Goal: Information Seeking & Learning: Check status

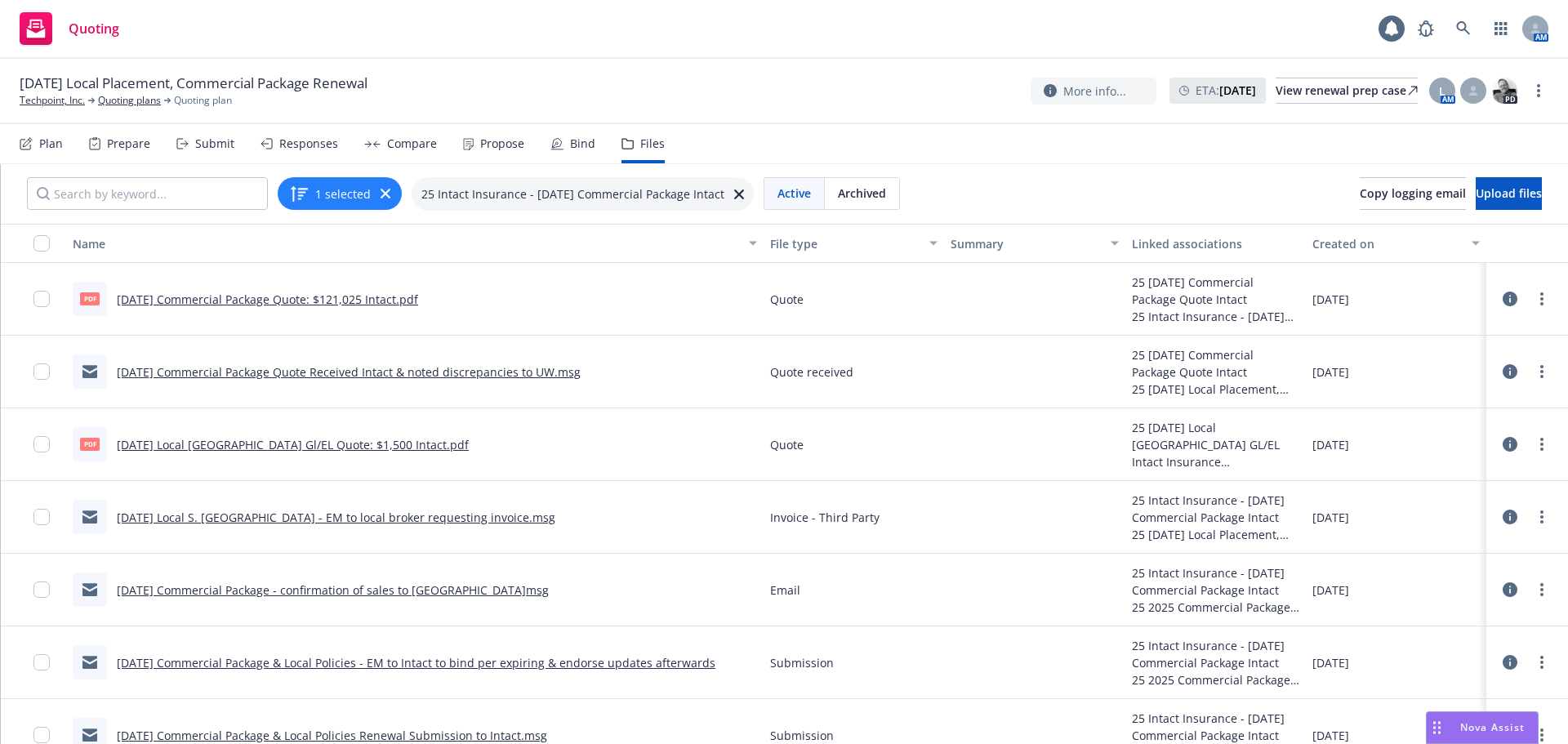
click at [210, 141] on div "Submit" at bounding box center [215, 144] width 40 height 13
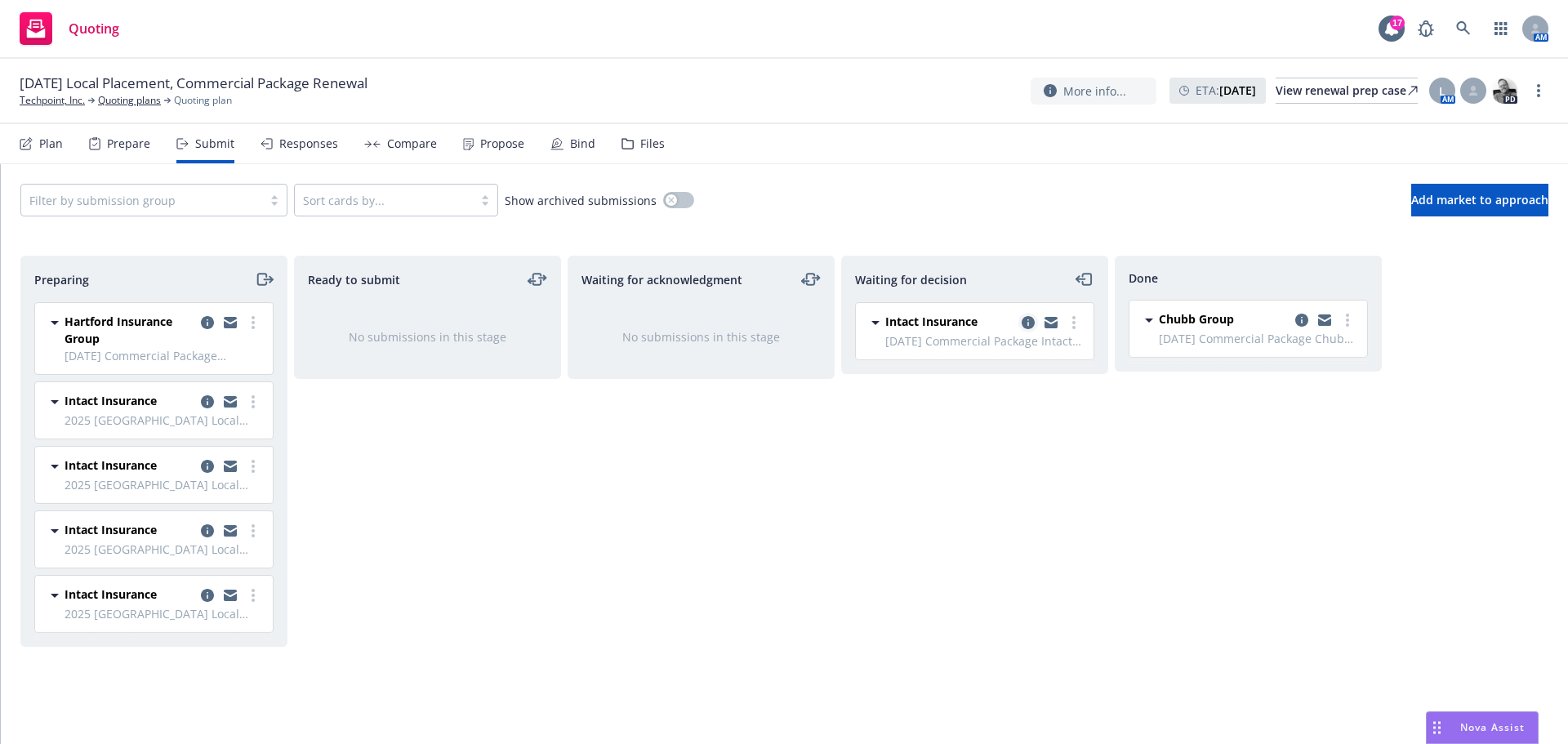
click at [1028, 323] on icon "copy logging email" at bounding box center [1029, 323] width 13 height 13
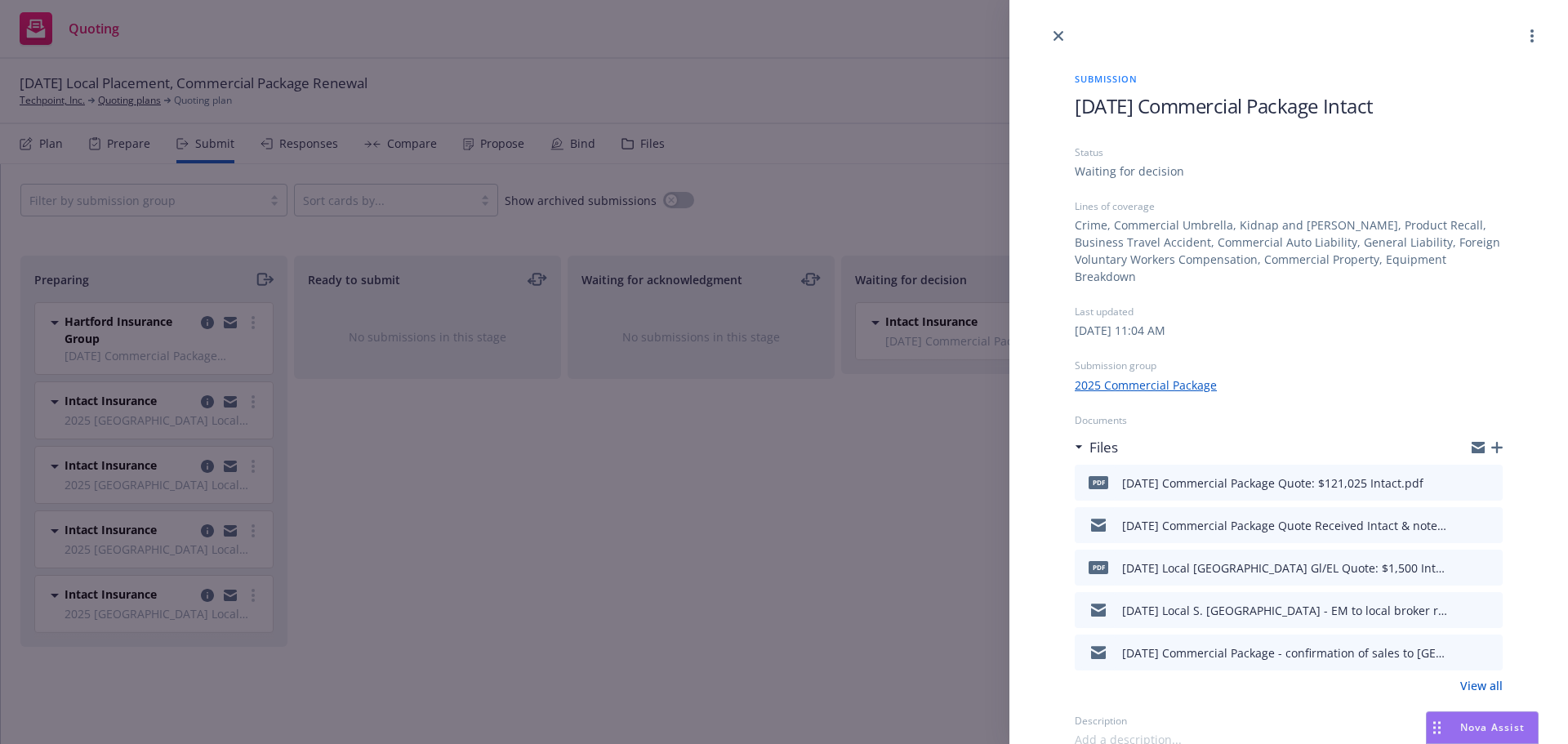
click at [1479, 678] on link "View all" at bounding box center [1481, 686] width 42 height 17
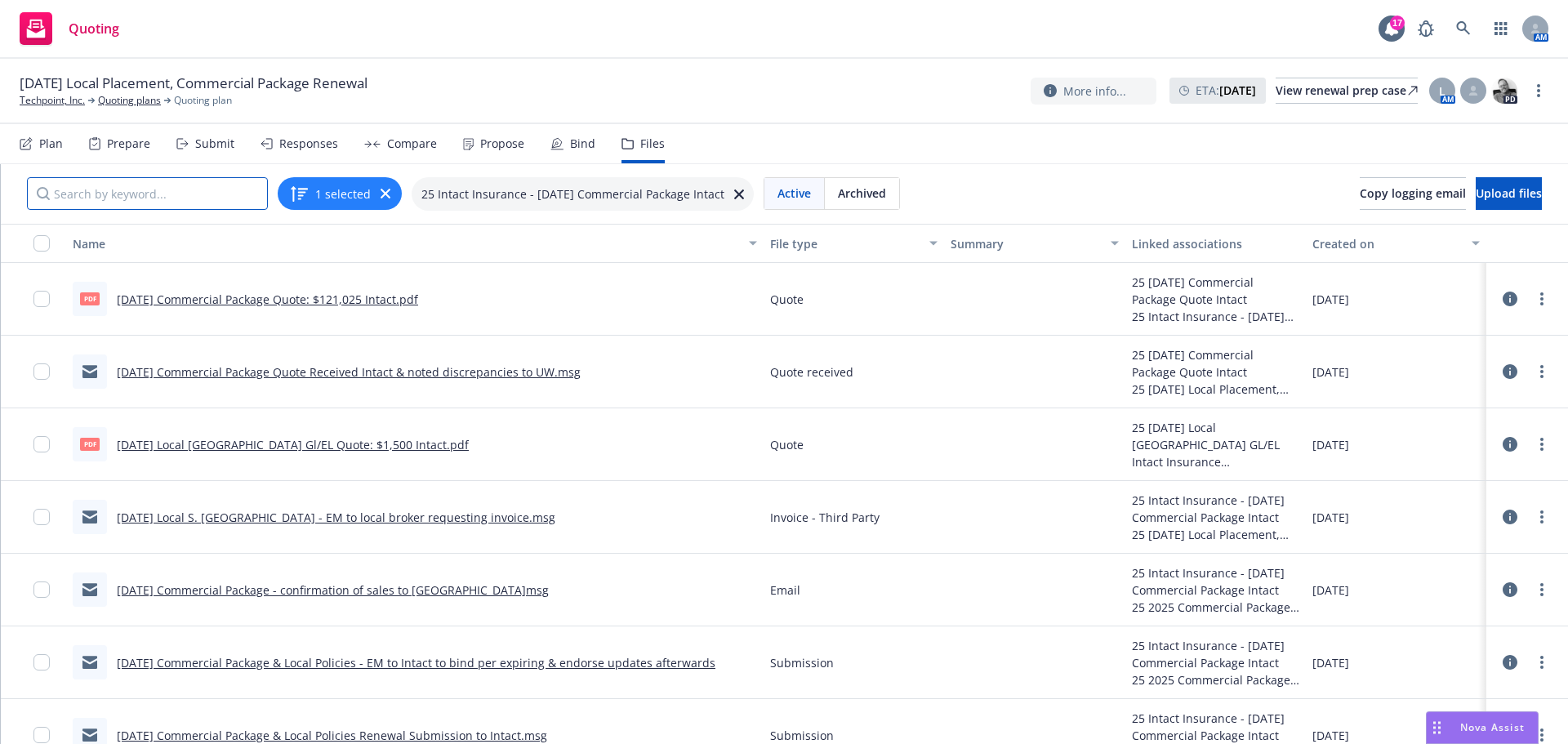
click at [97, 195] on input "Search by keyword..." at bounding box center [147, 194] width 241 height 33
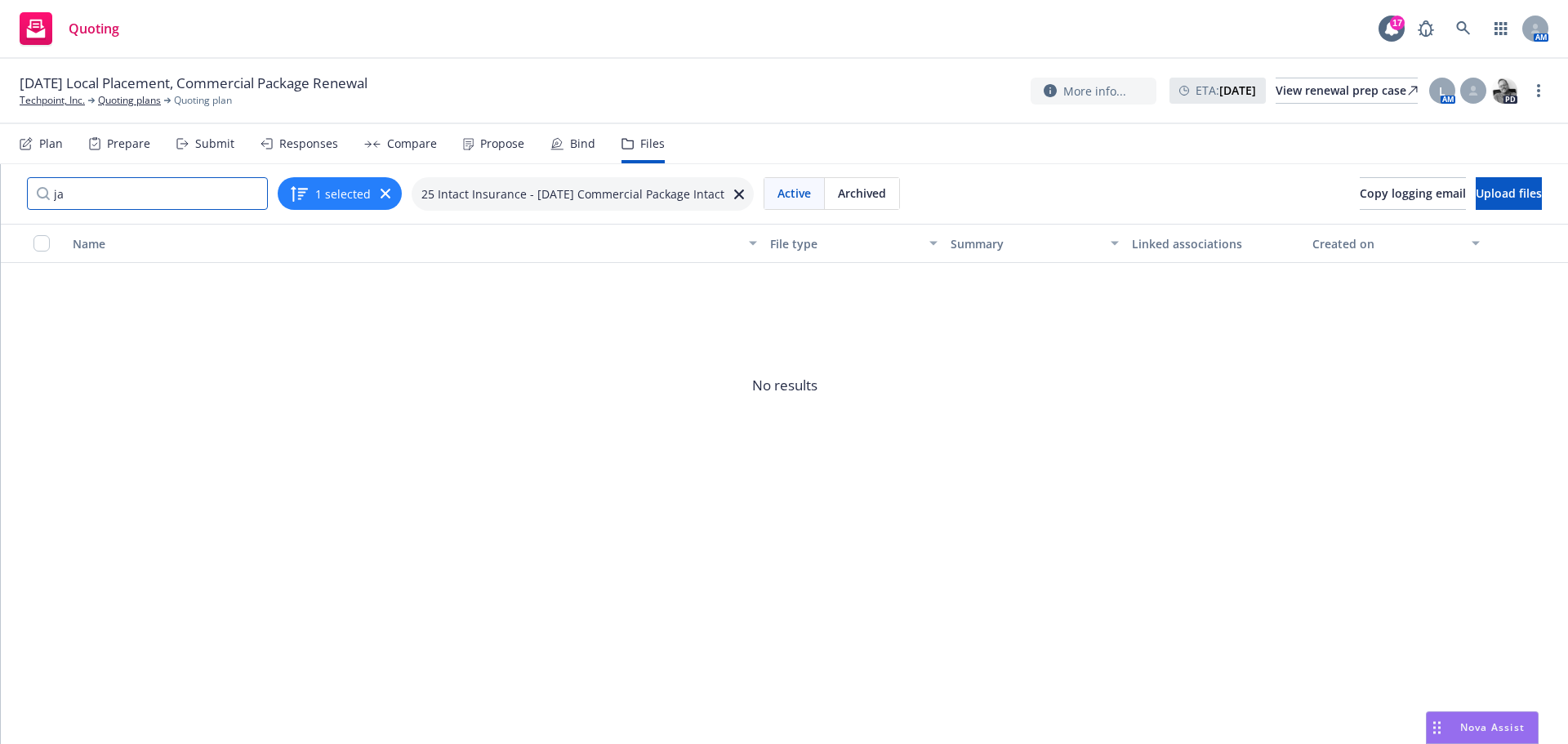
type input "j"
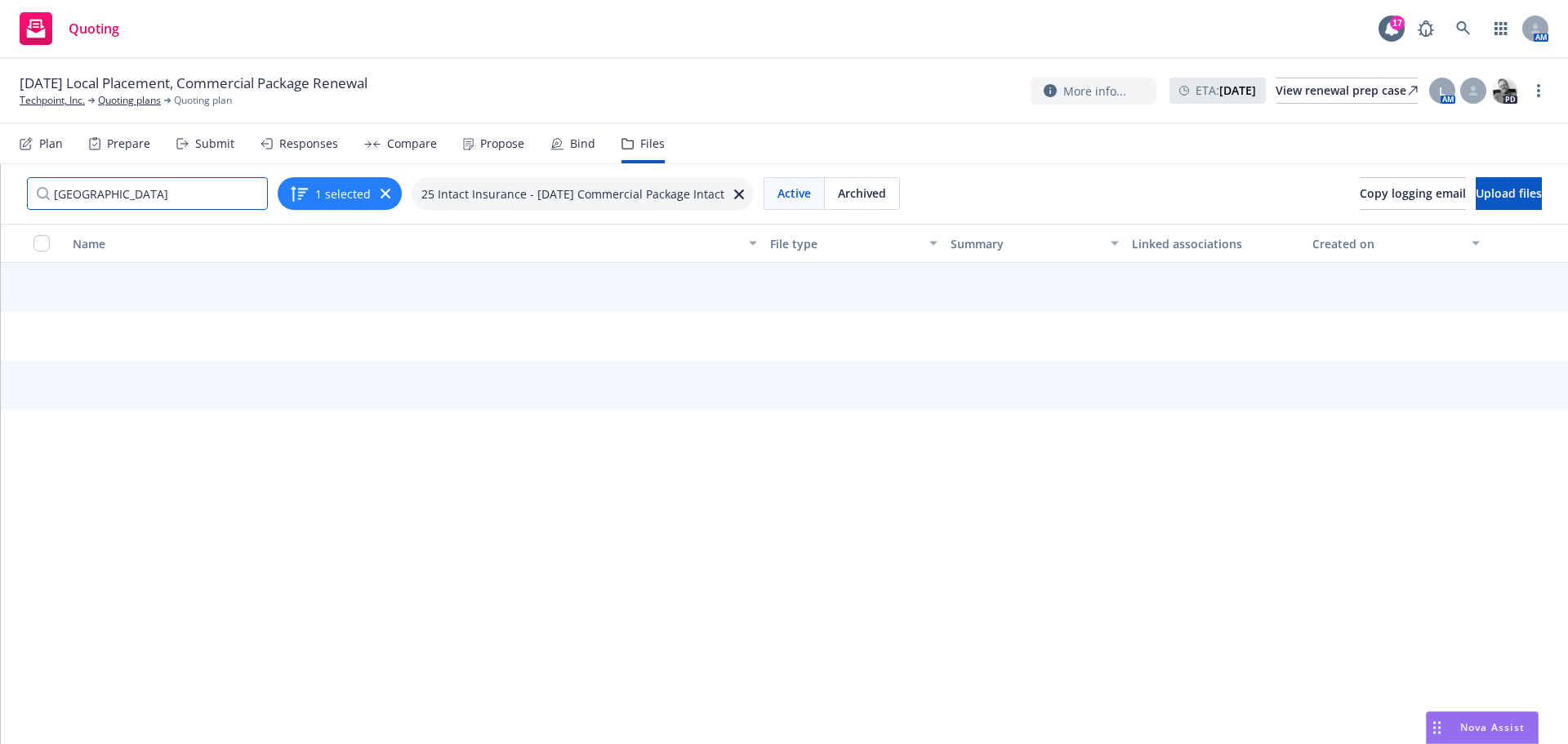
type input "[GEOGRAPHIC_DATA]"
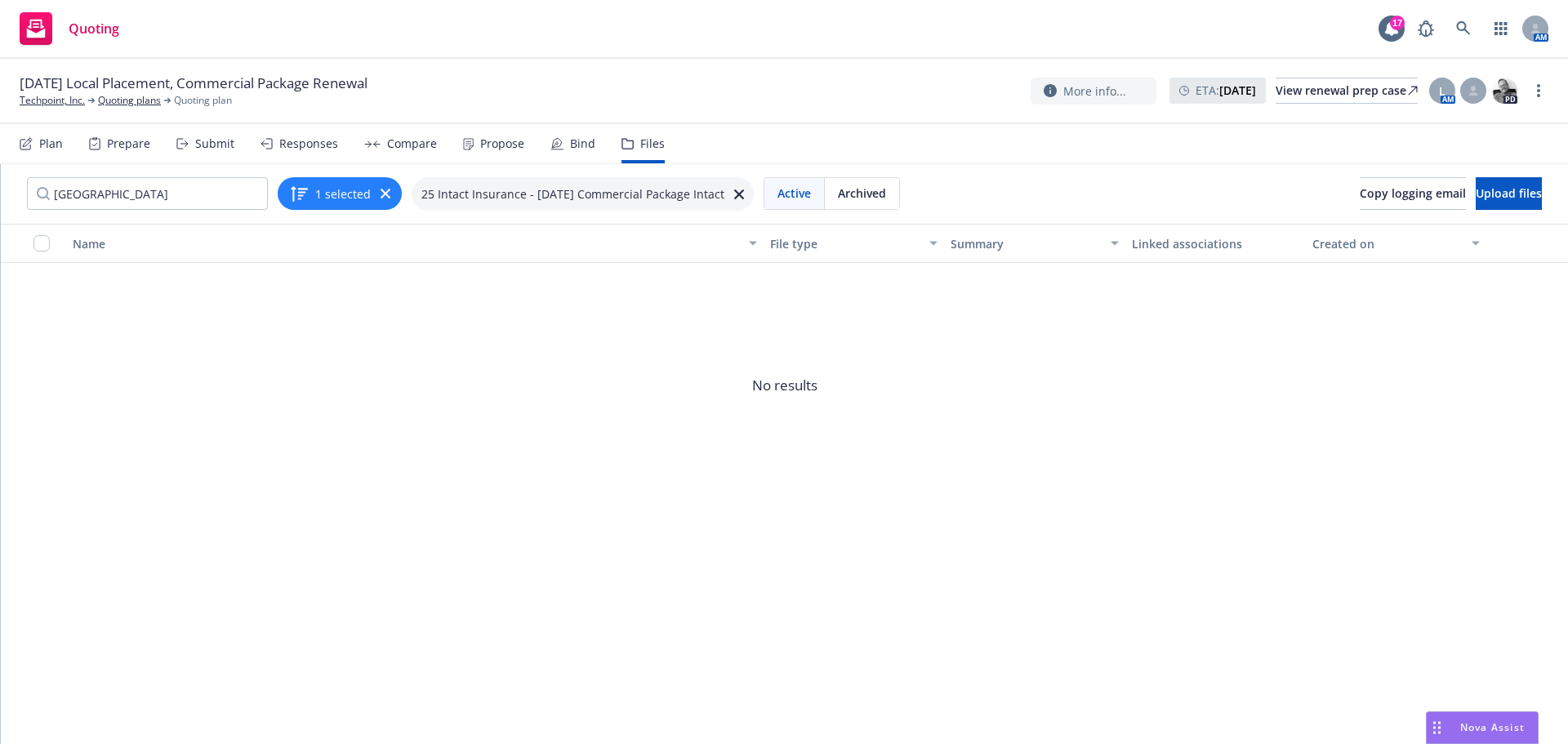
click at [202, 138] on div "Submit" at bounding box center [215, 144] width 40 height 13
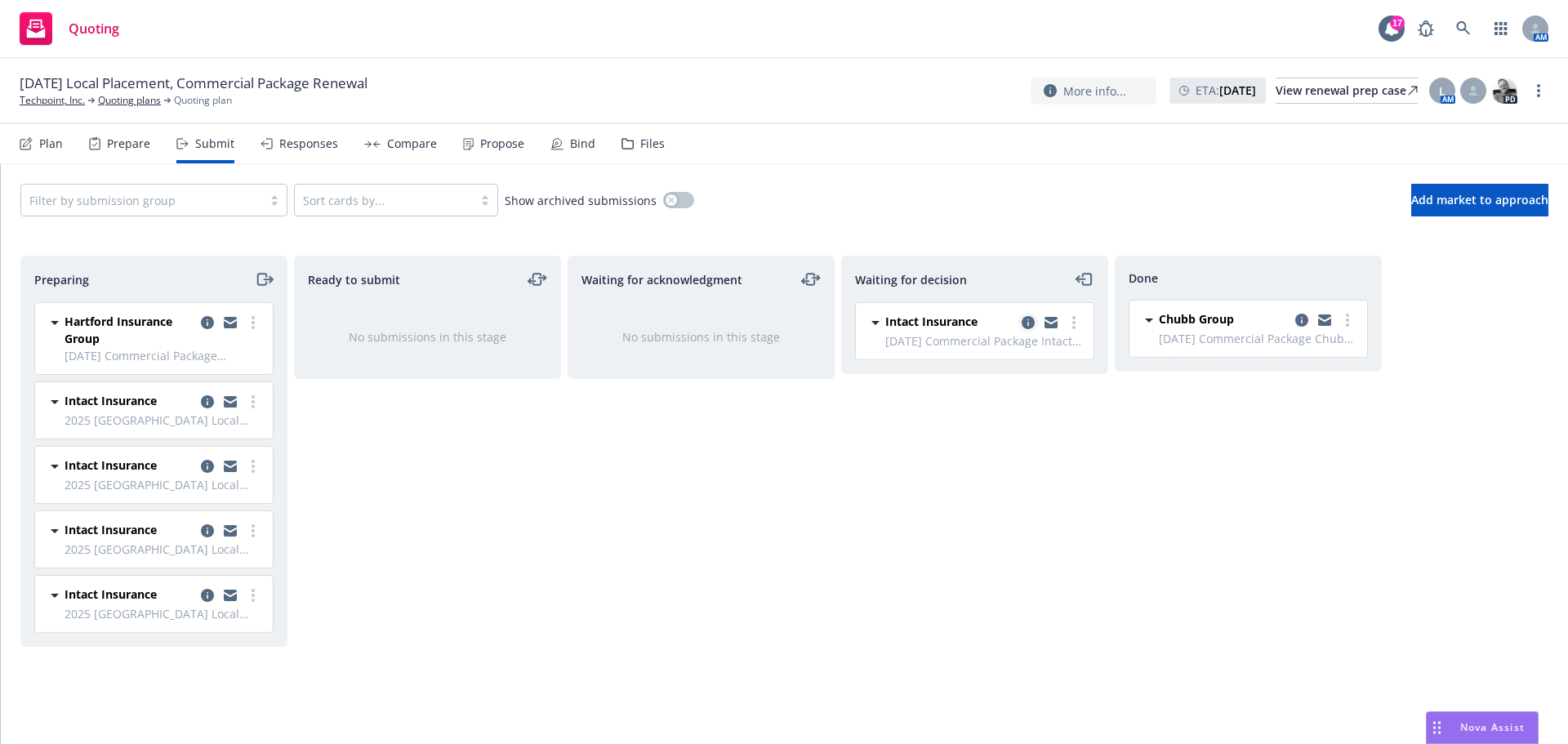
click at [1029, 315] on link "copy logging email" at bounding box center [1028, 322] width 19 height 19
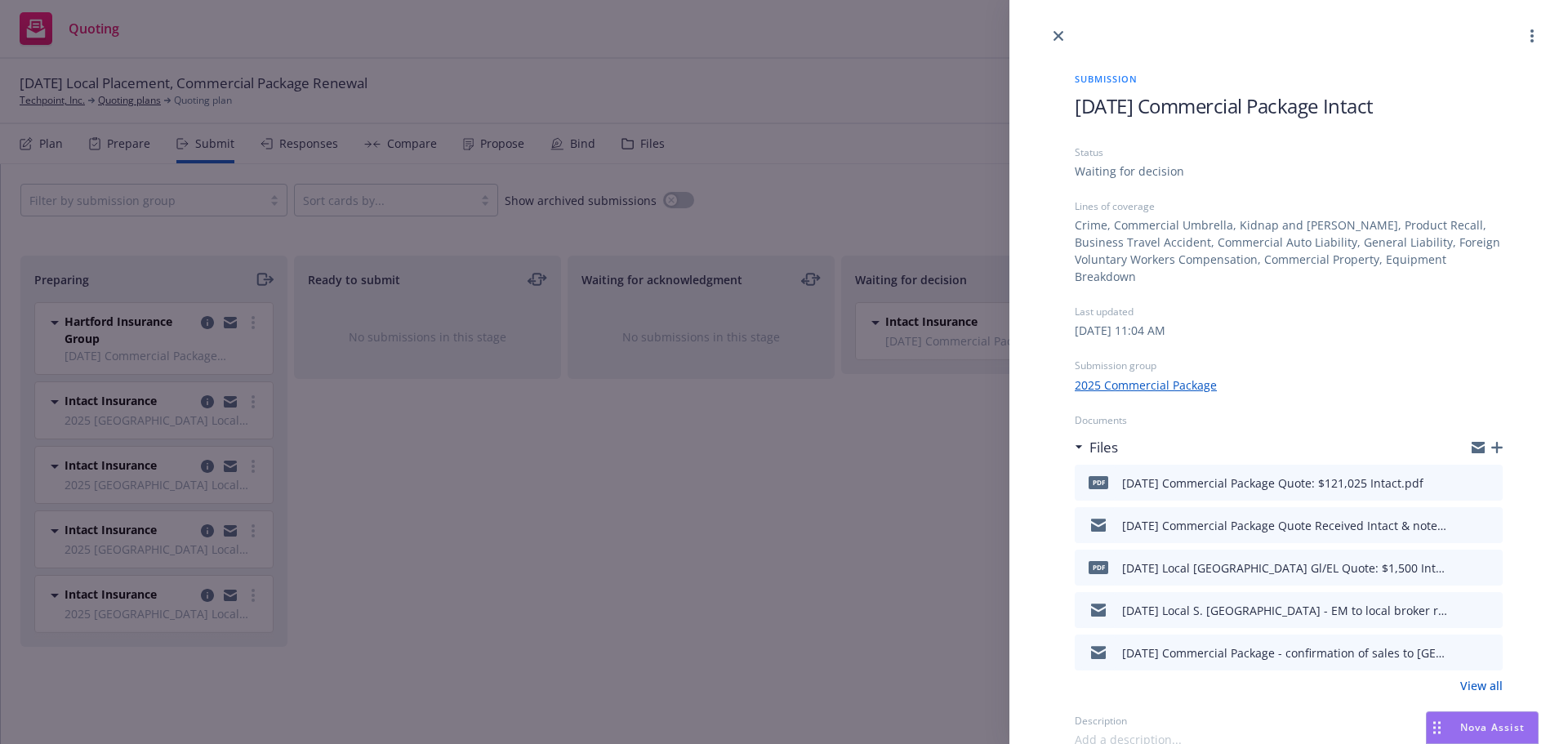
click at [1484, 678] on link "View all" at bounding box center [1481, 686] width 42 height 17
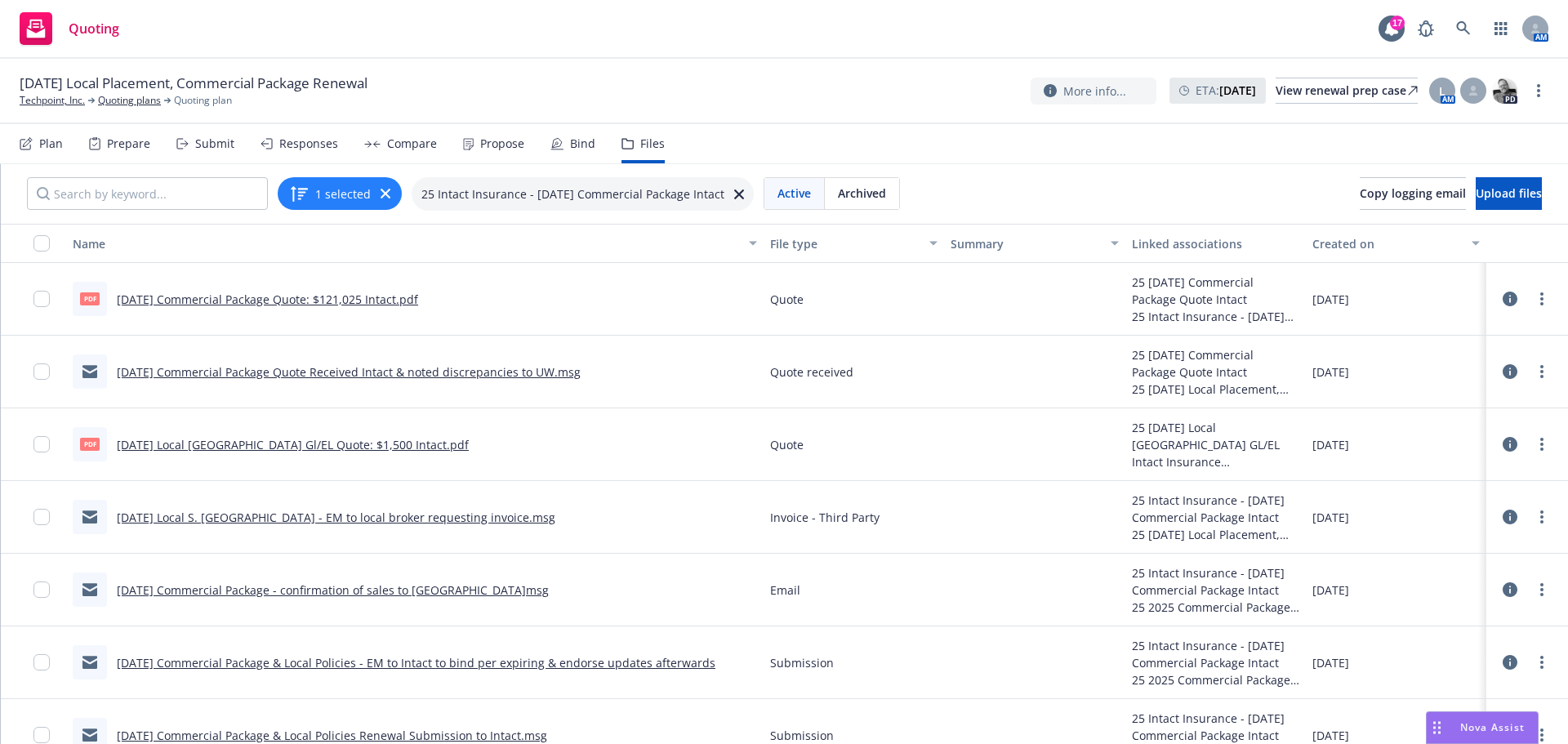
click at [1503, 442] on icon at bounding box center [1510, 444] width 14 height 14
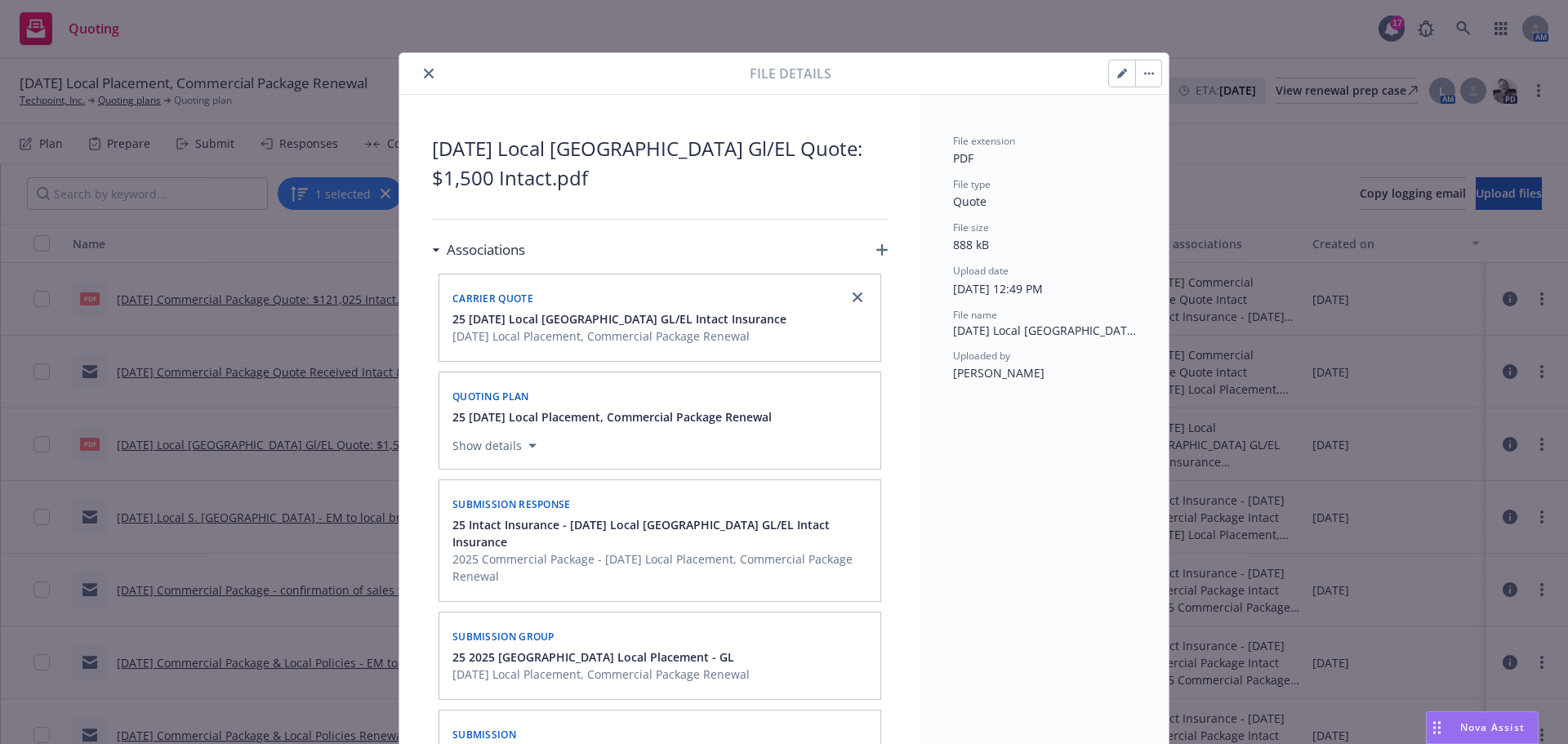
click at [876, 246] on icon "button" at bounding box center [882, 250] width 12 height 12
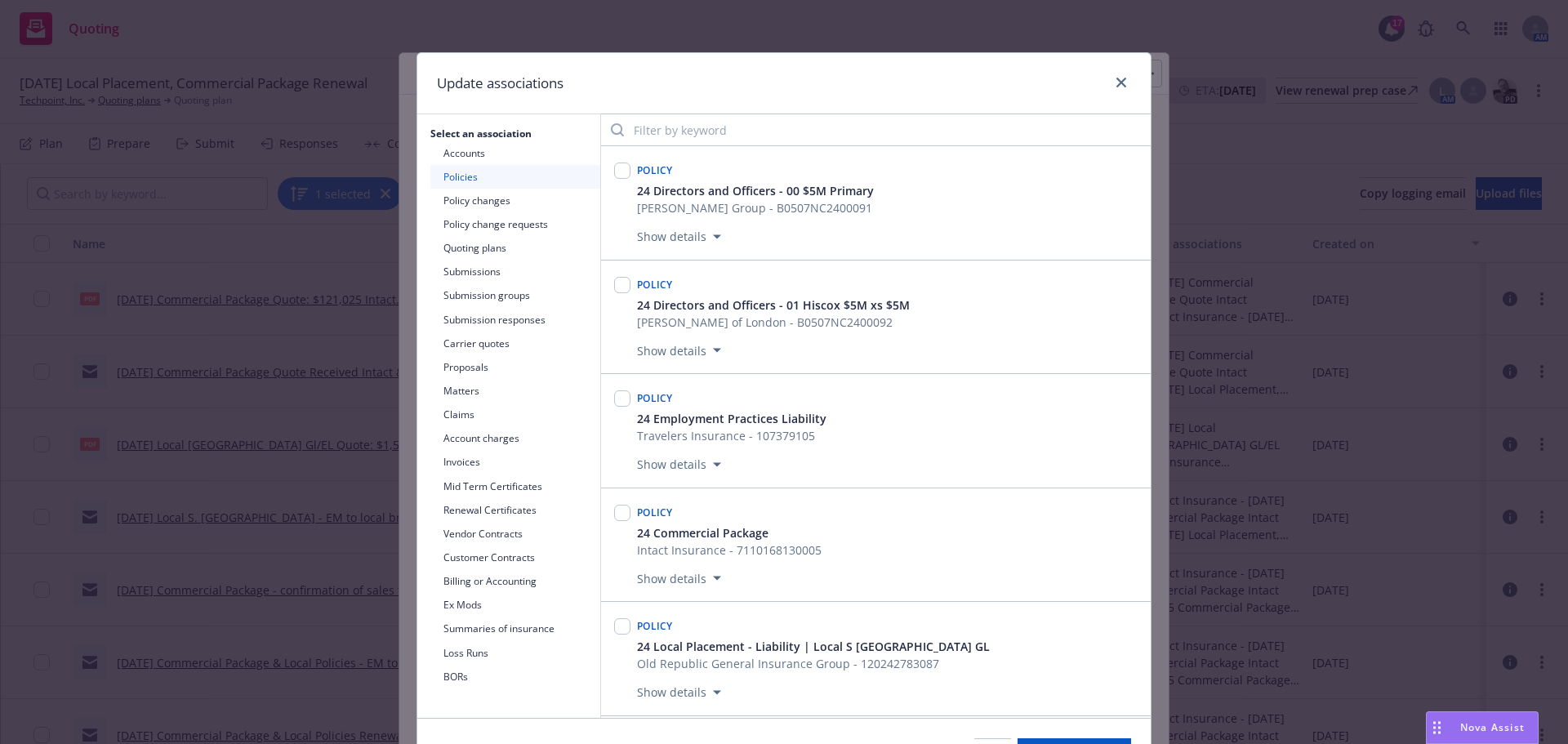
click at [472, 270] on button "Submissions" at bounding box center [515, 272] width 170 height 24
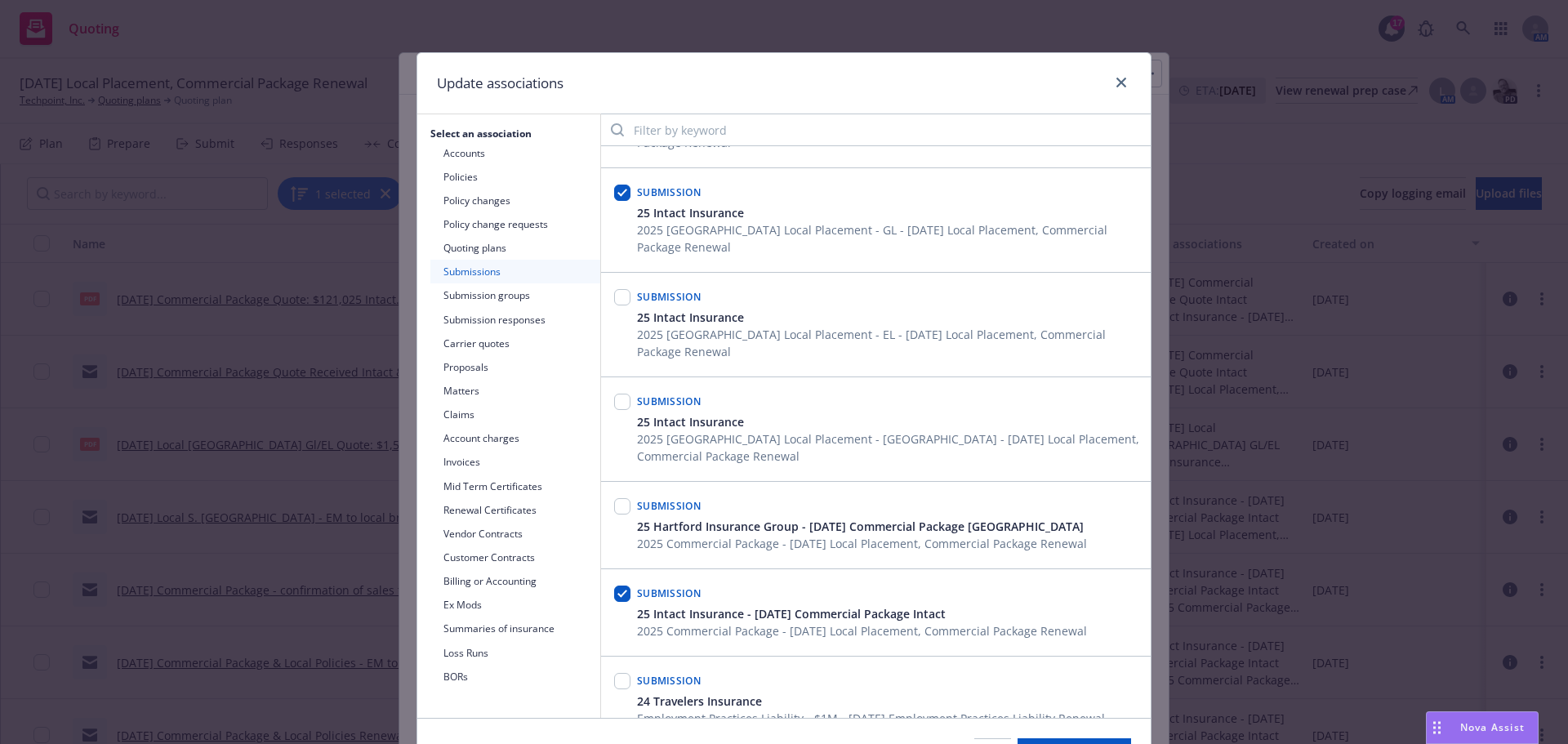
scroll to position [327, 0]
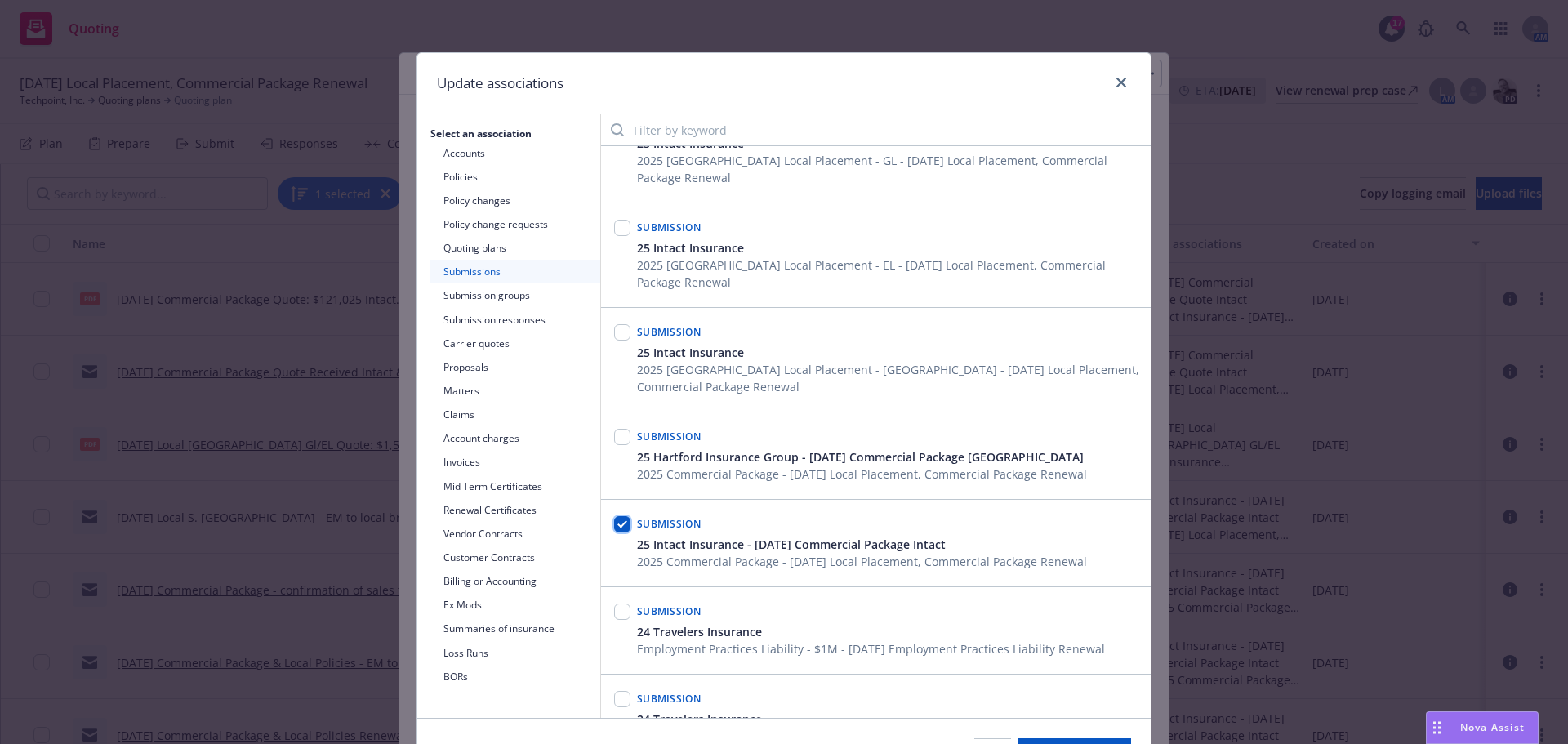
drag, startPoint x: 616, startPoint y: 485, endPoint x: 724, endPoint y: 545, distance: 123.5
click at [617, 516] on input "checkbox" at bounding box center [622, 523] width 16 height 16
checkbox input "false"
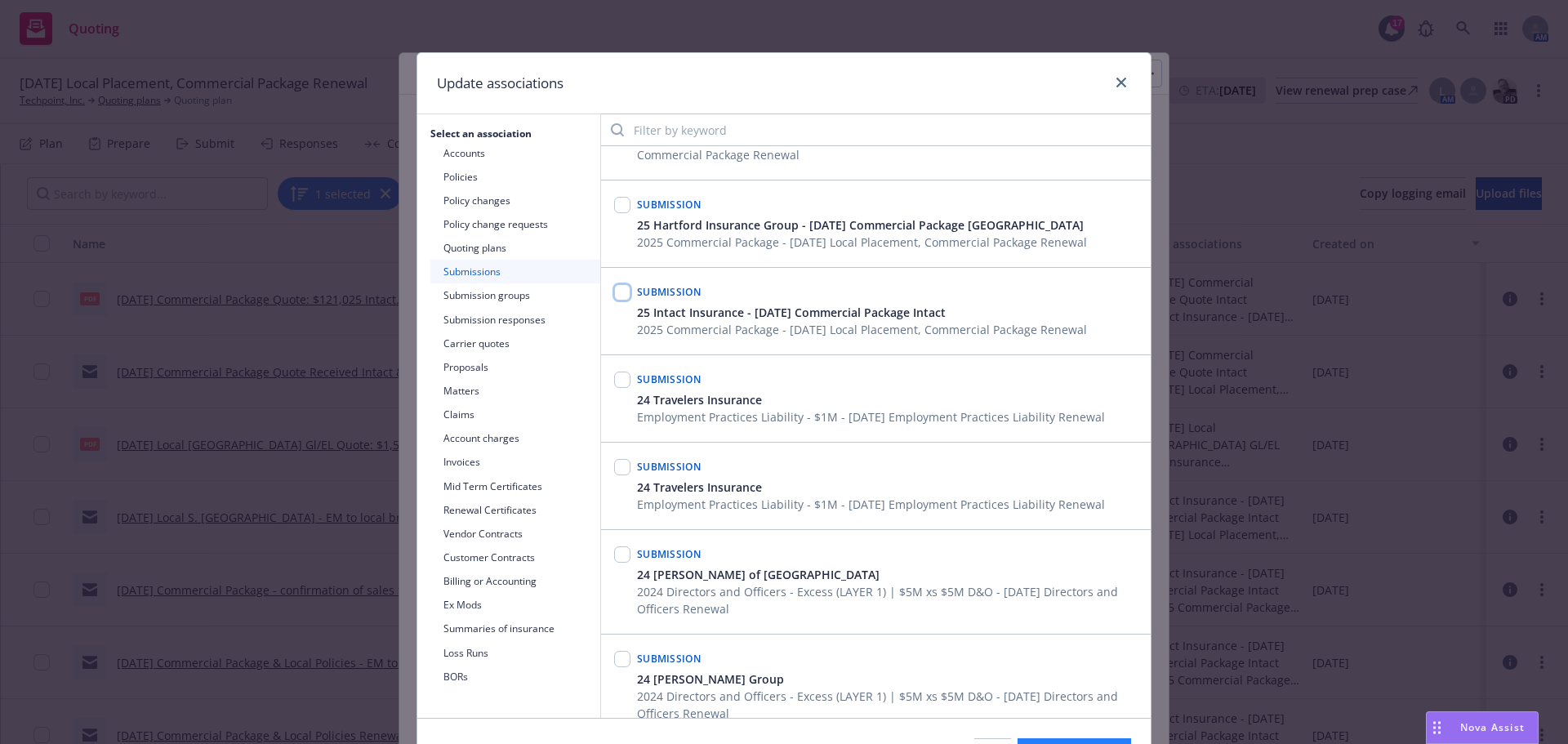
scroll to position [99, 0]
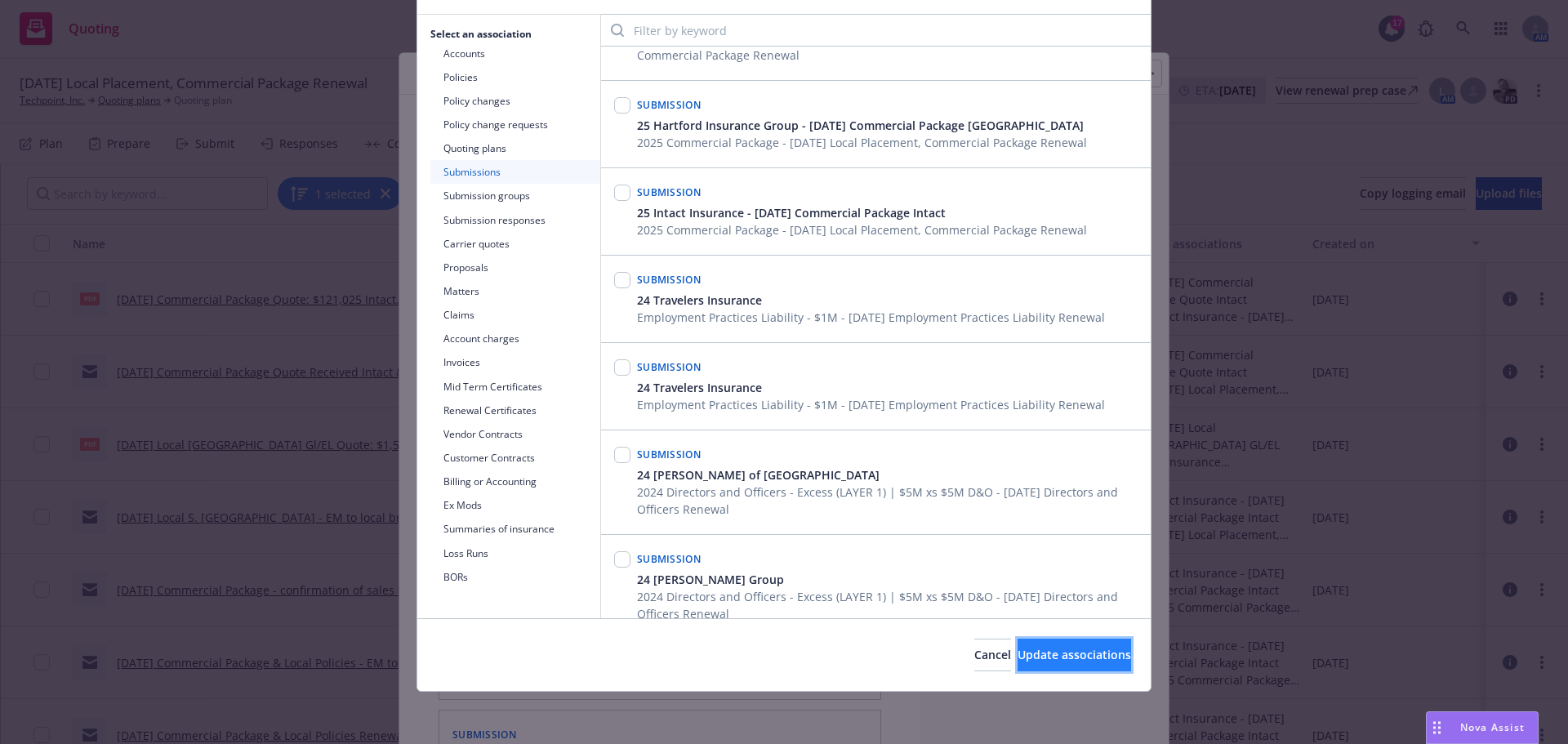
click at [1027, 645] on button "Update associations" at bounding box center [1074, 655] width 114 height 33
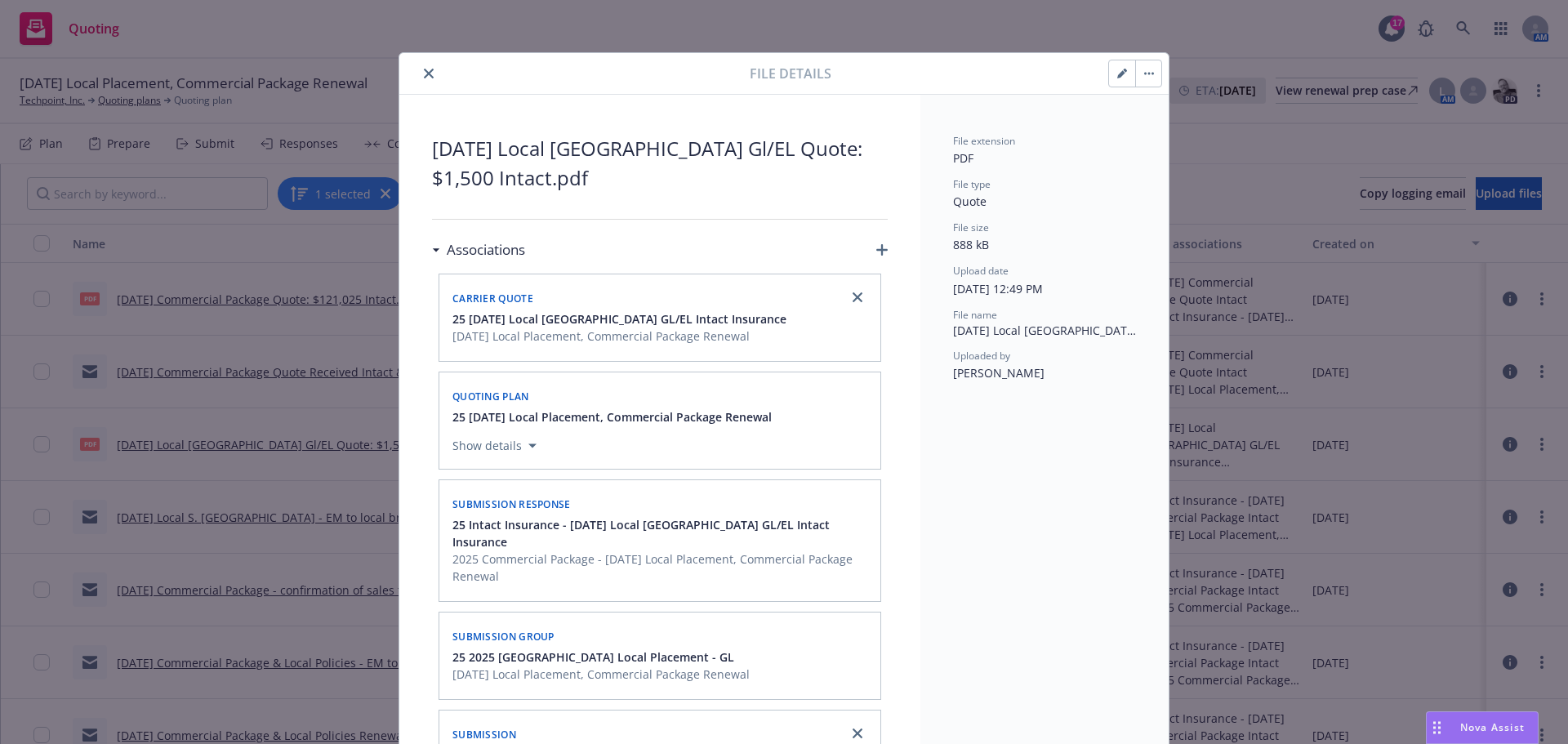
click at [876, 247] on icon "button" at bounding box center [882, 250] width 12 height 12
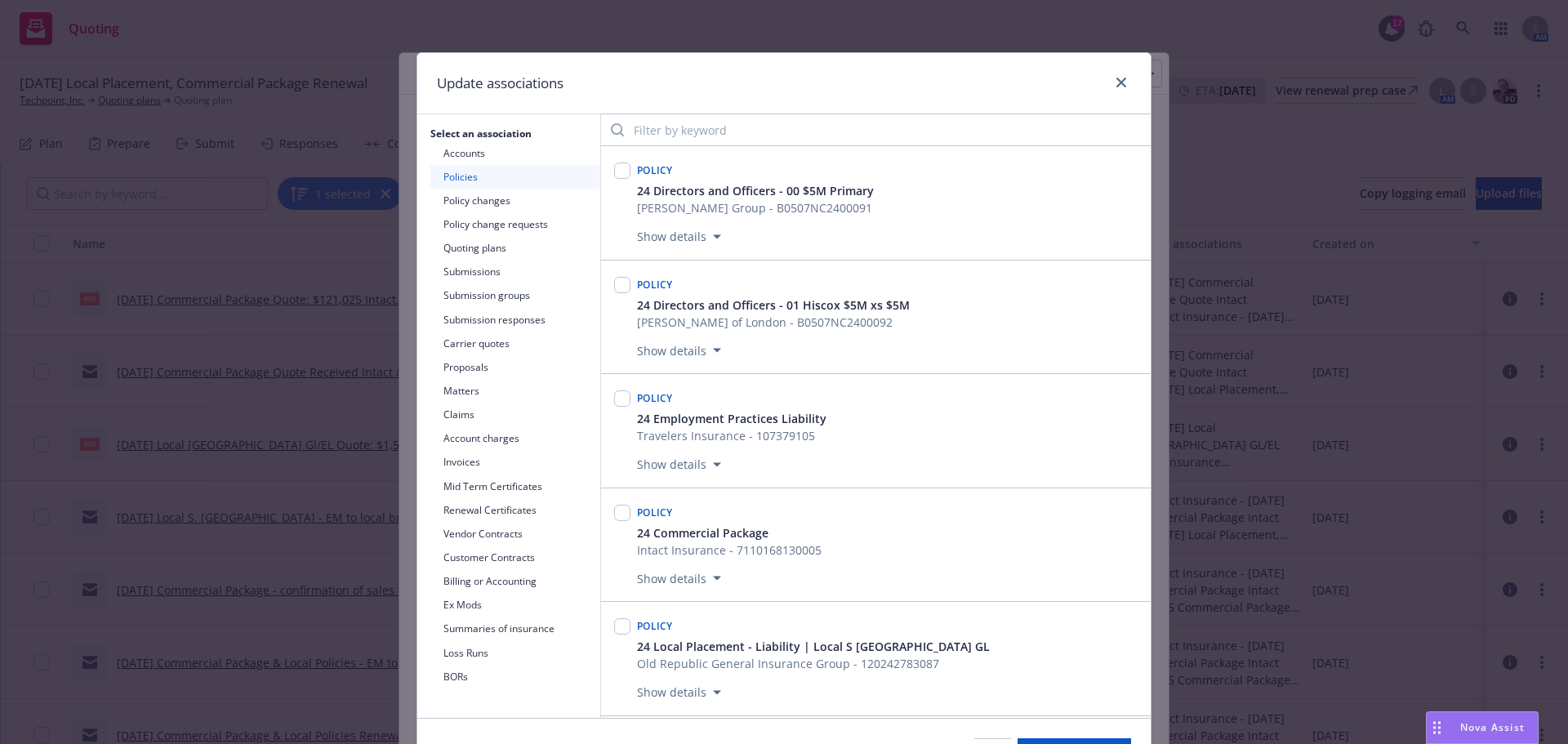
click at [473, 294] on button "Submission groups" at bounding box center [515, 295] width 170 height 24
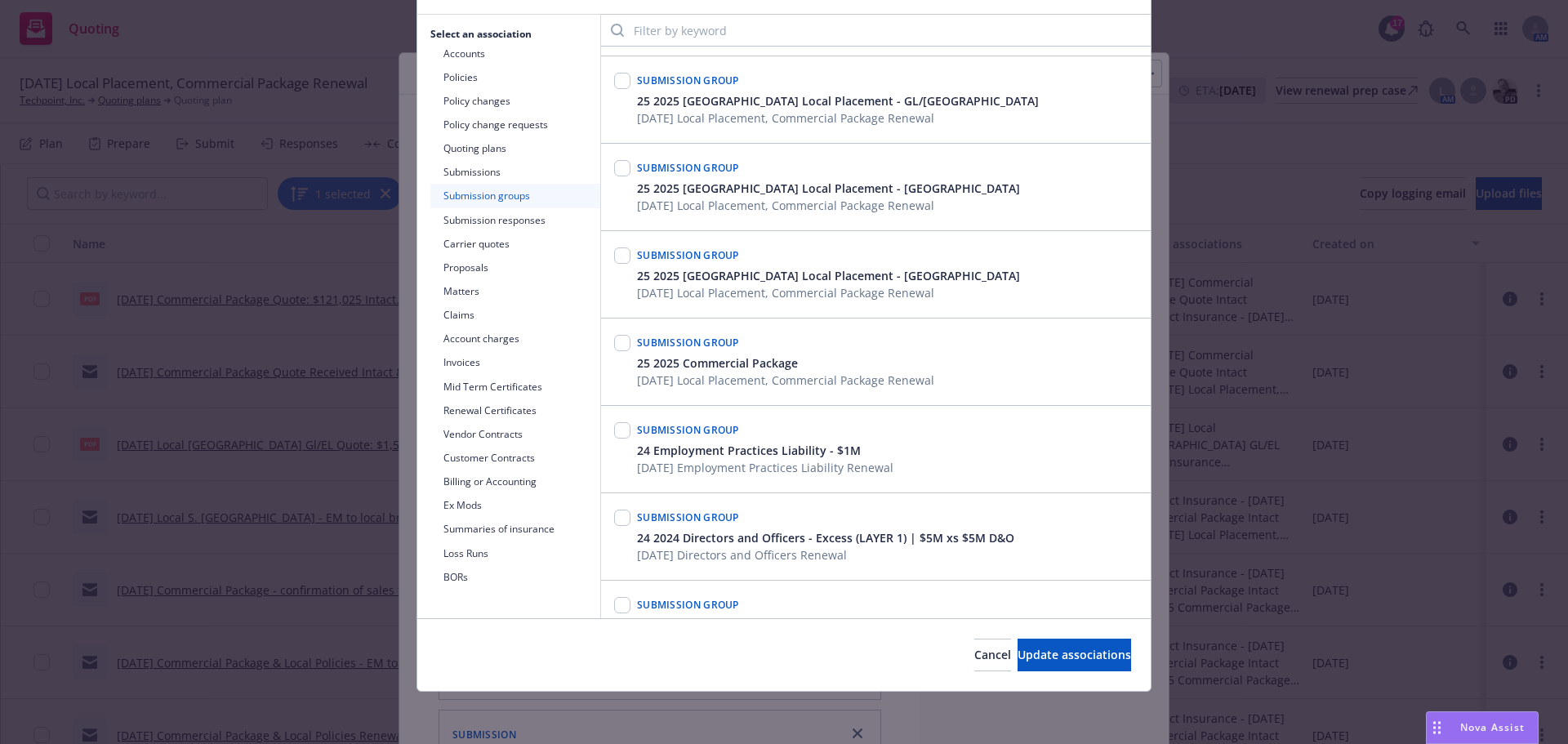
scroll to position [0, 0]
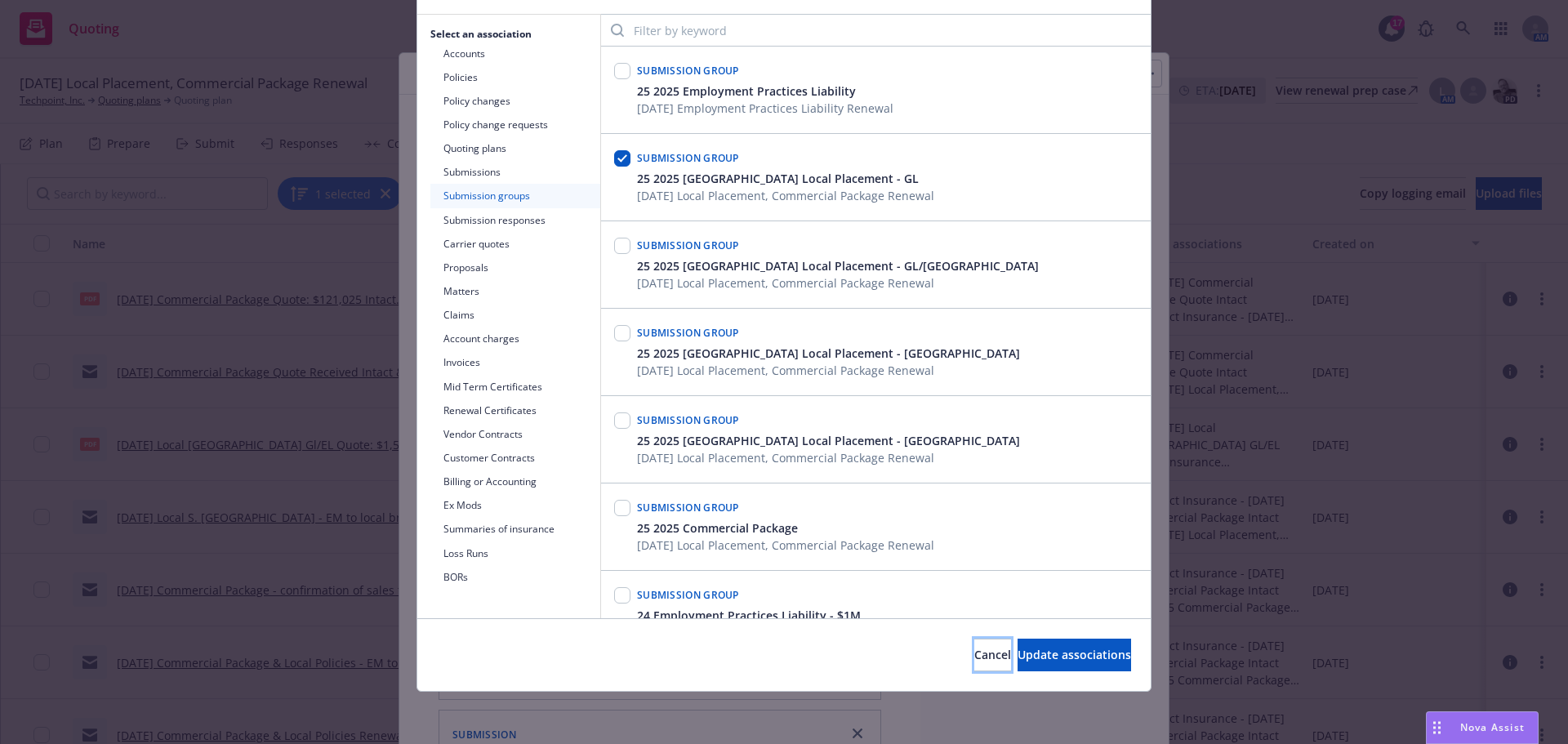
drag, startPoint x: 906, startPoint y: 658, endPoint x: 924, endPoint y: 657, distance: 18.0
click at [975, 658] on span "Cancel" at bounding box center [993, 655] width 37 height 15
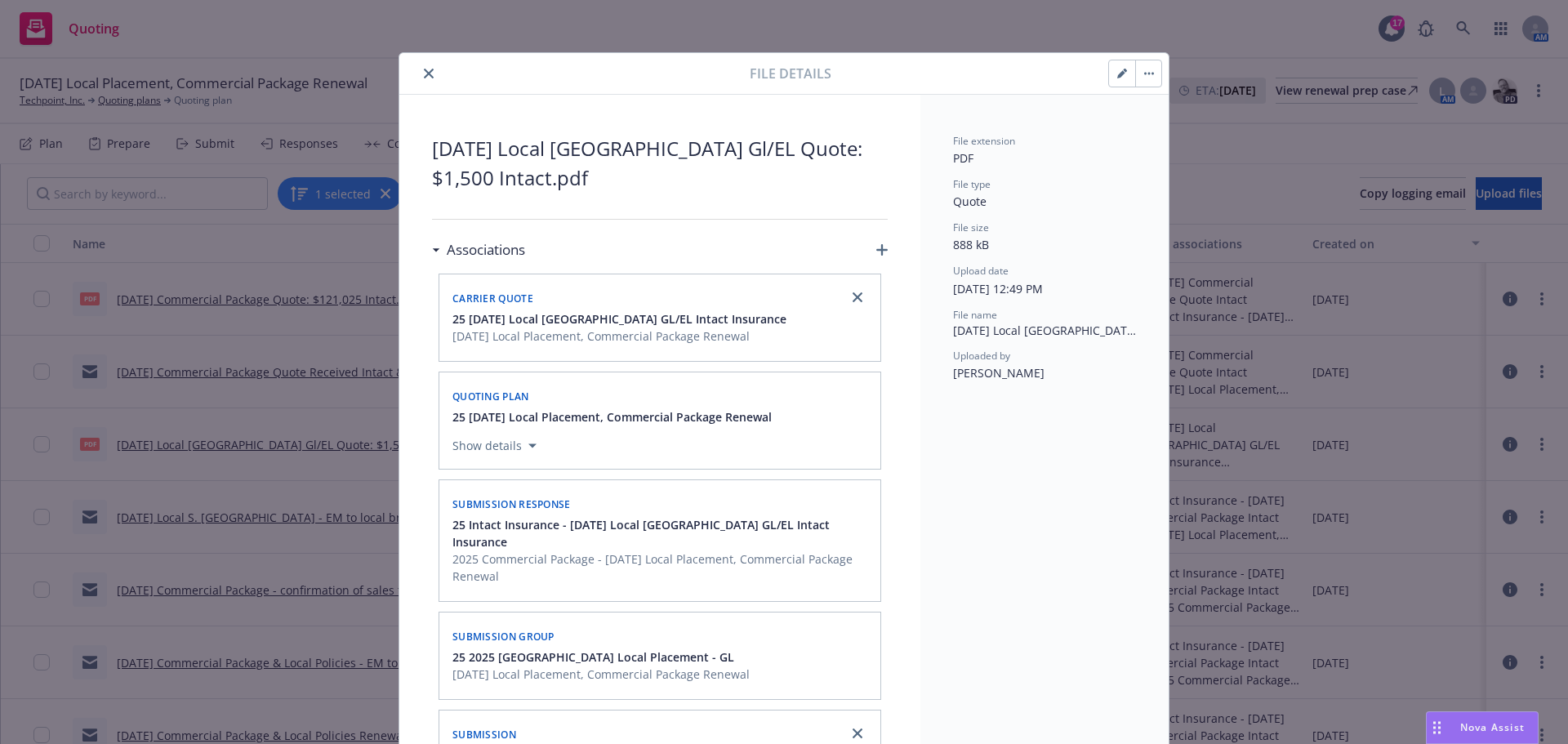
click at [426, 66] on button "close" at bounding box center [428, 73] width 19 height 19
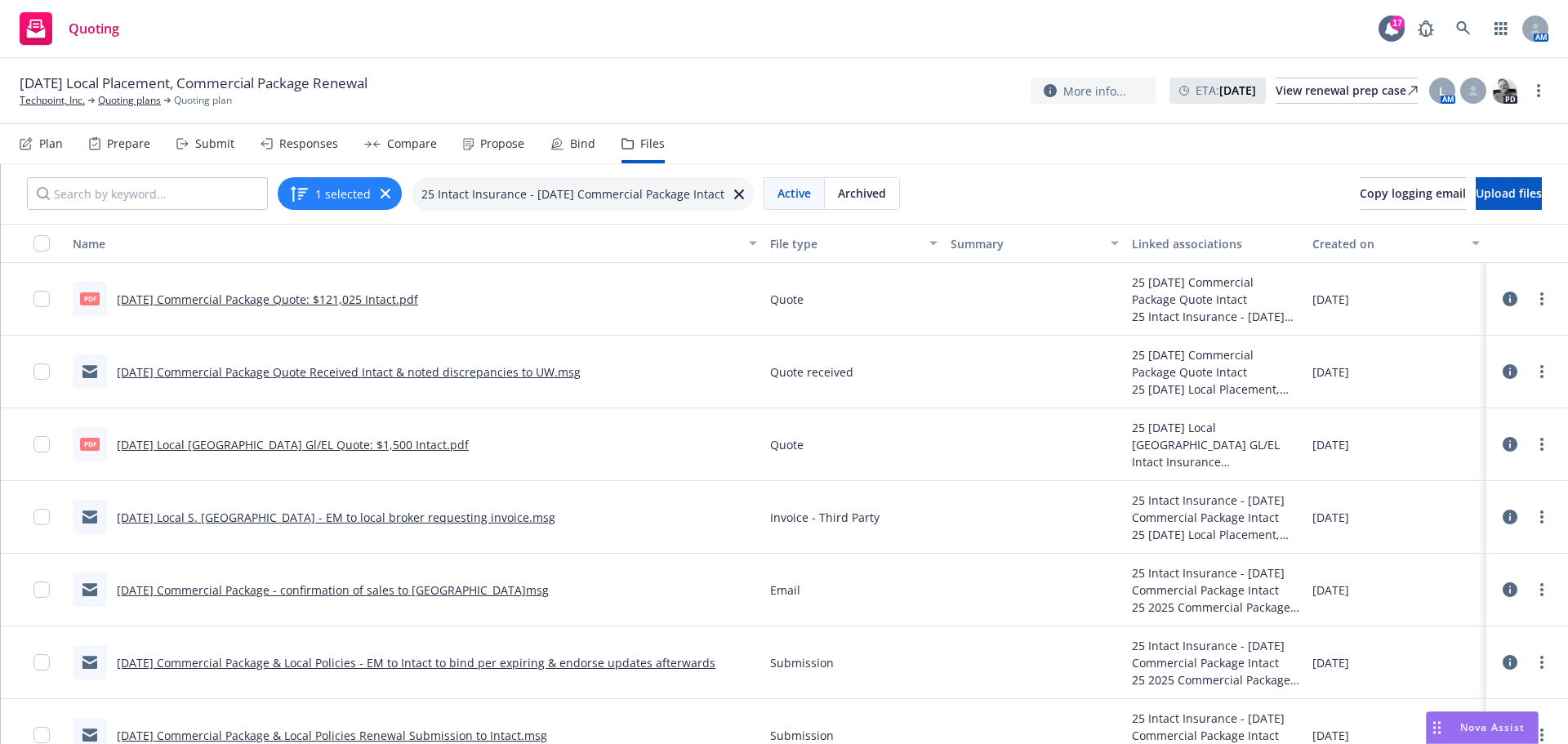
click at [217, 145] on div "Submit" at bounding box center [215, 144] width 40 height 13
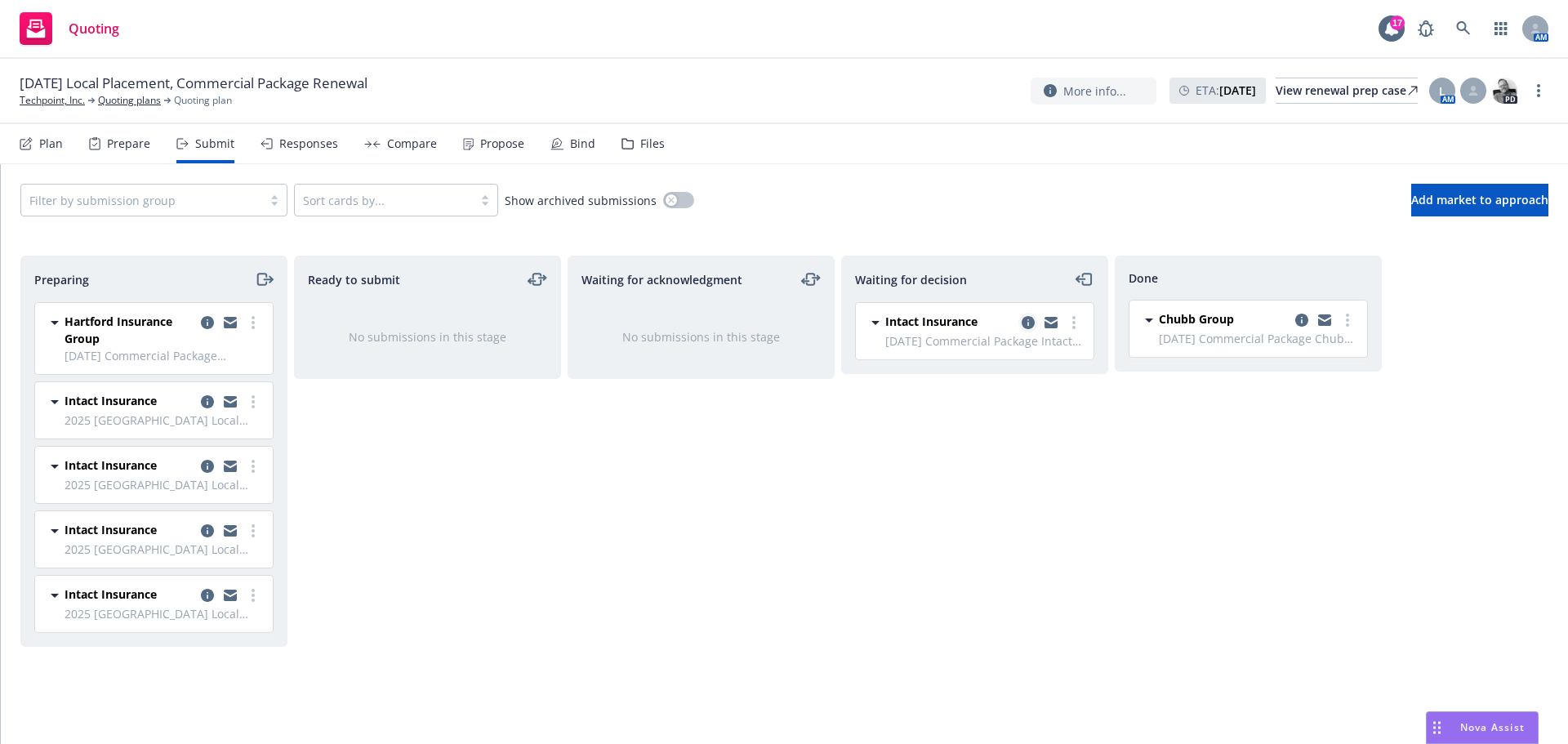
click at [1032, 319] on icon "copy logging email" at bounding box center [1029, 323] width 13 height 13
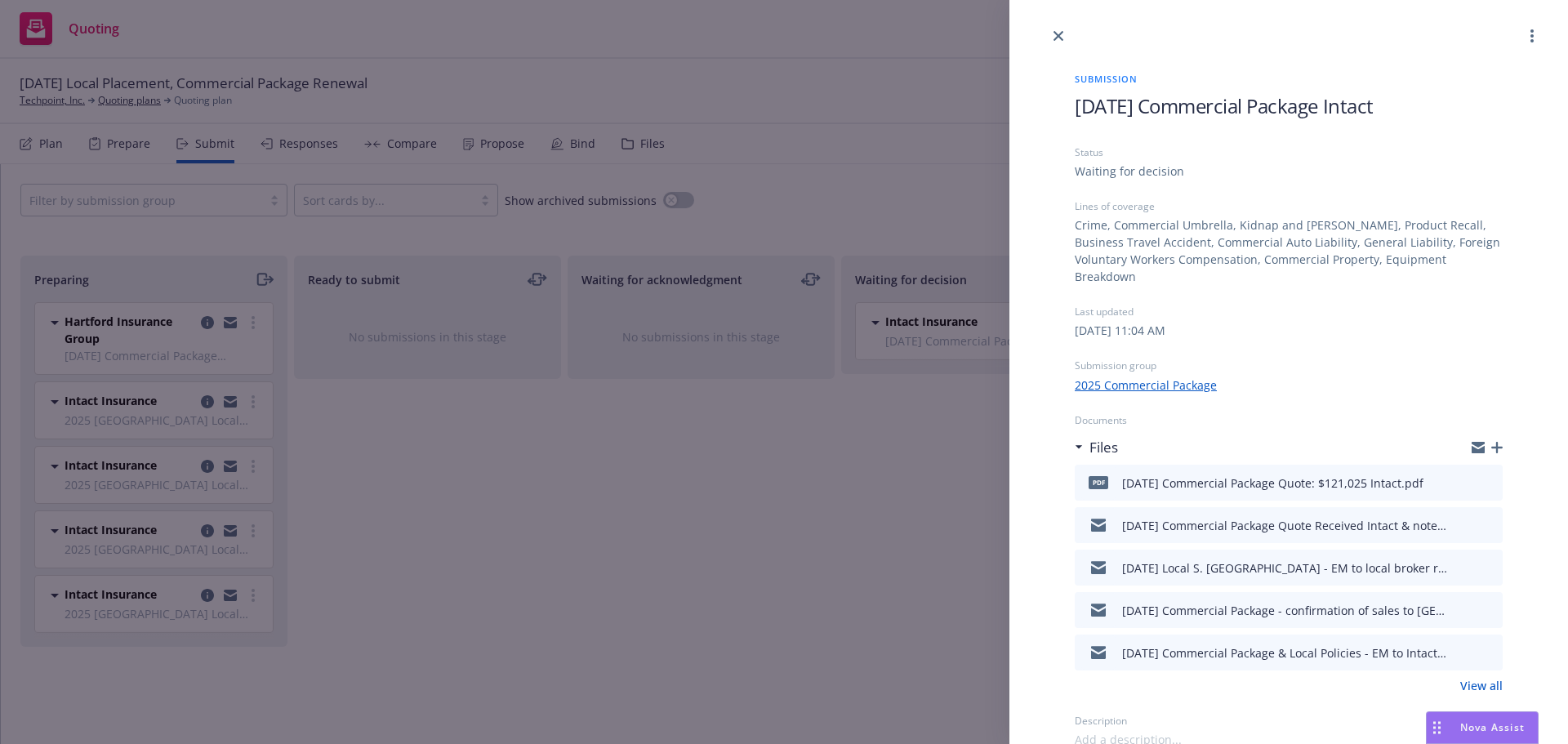
click at [1483, 678] on link "View all" at bounding box center [1481, 686] width 42 height 17
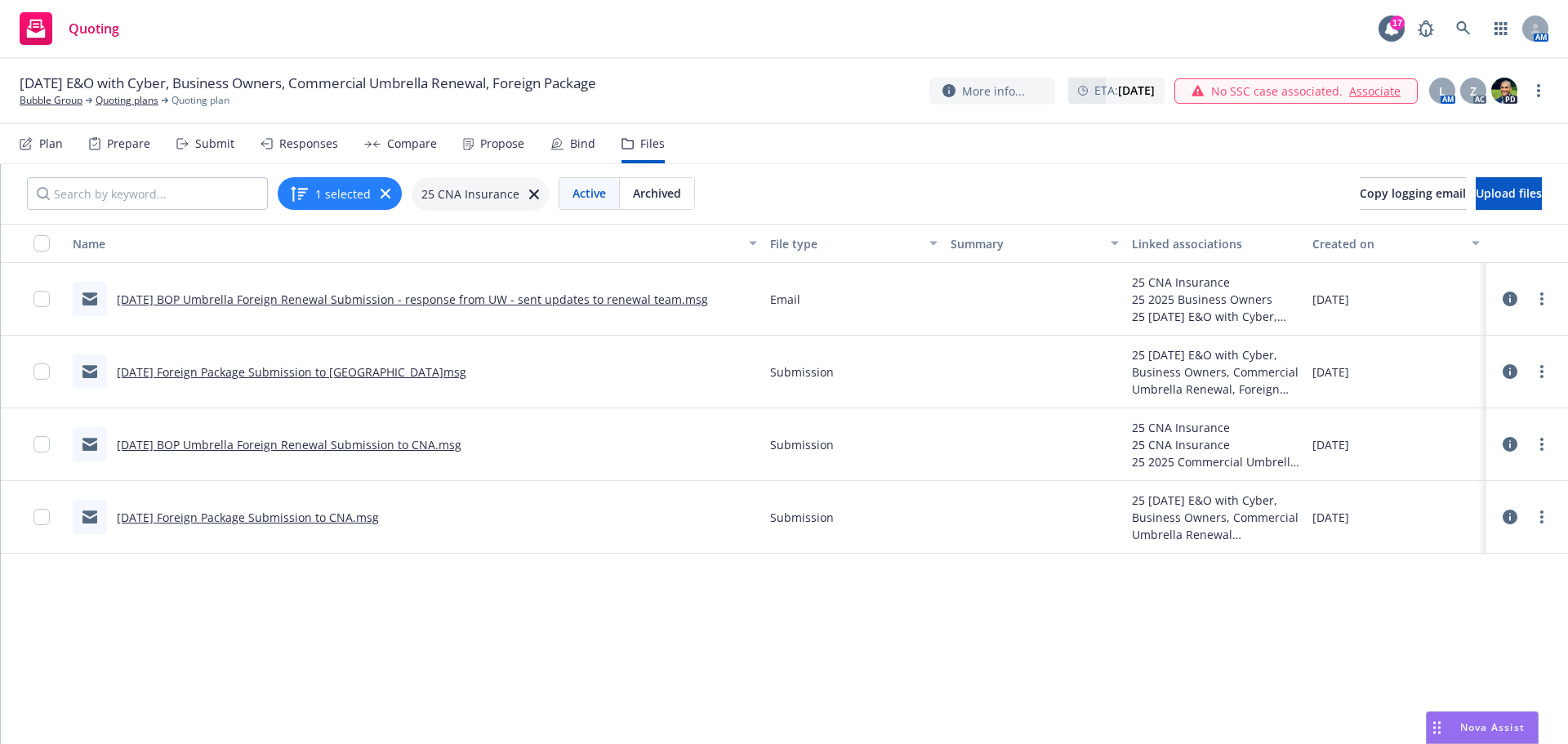
click at [199, 143] on div "Submit" at bounding box center [215, 144] width 40 height 13
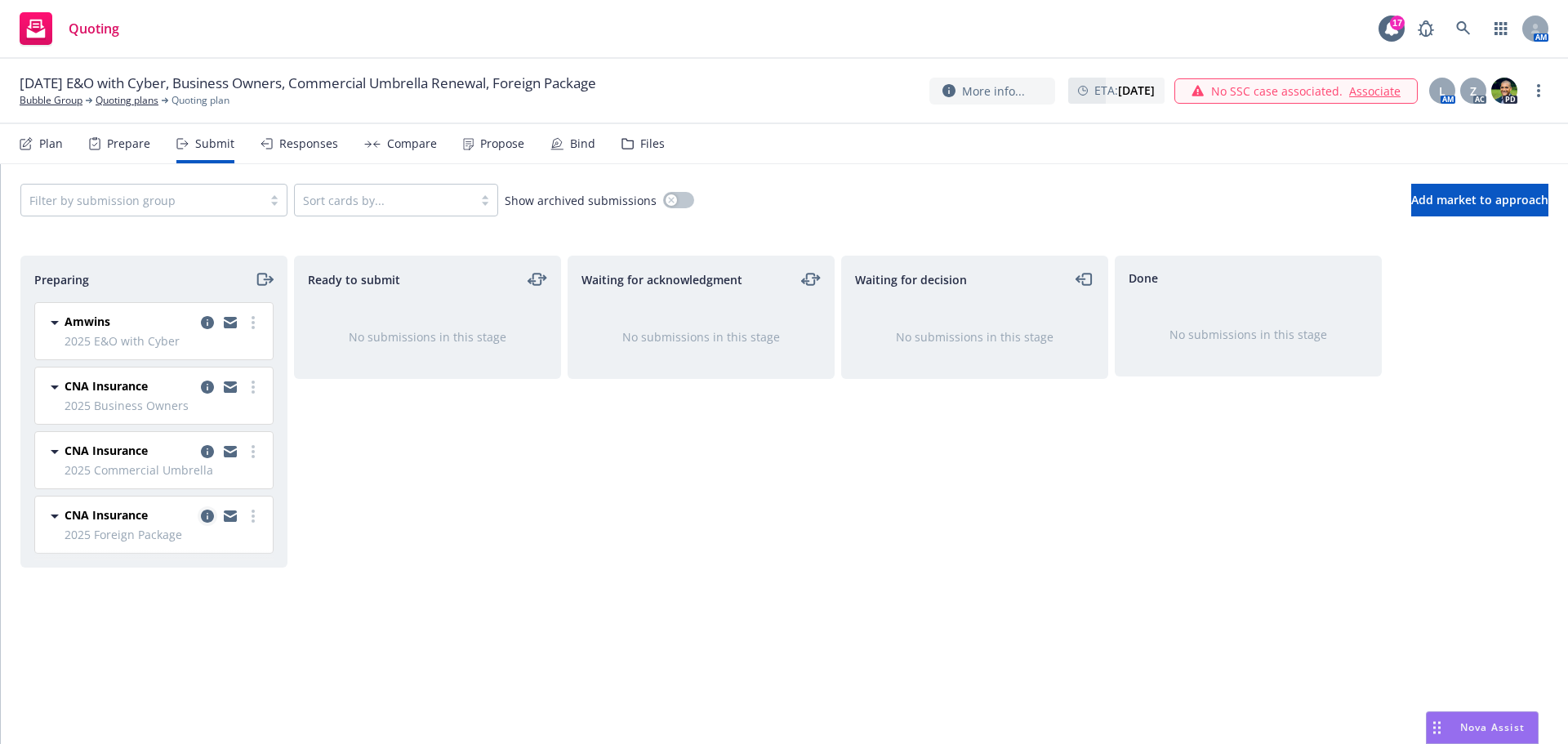
click at [205, 515] on icon "copy logging email" at bounding box center [208, 517] width 13 height 13
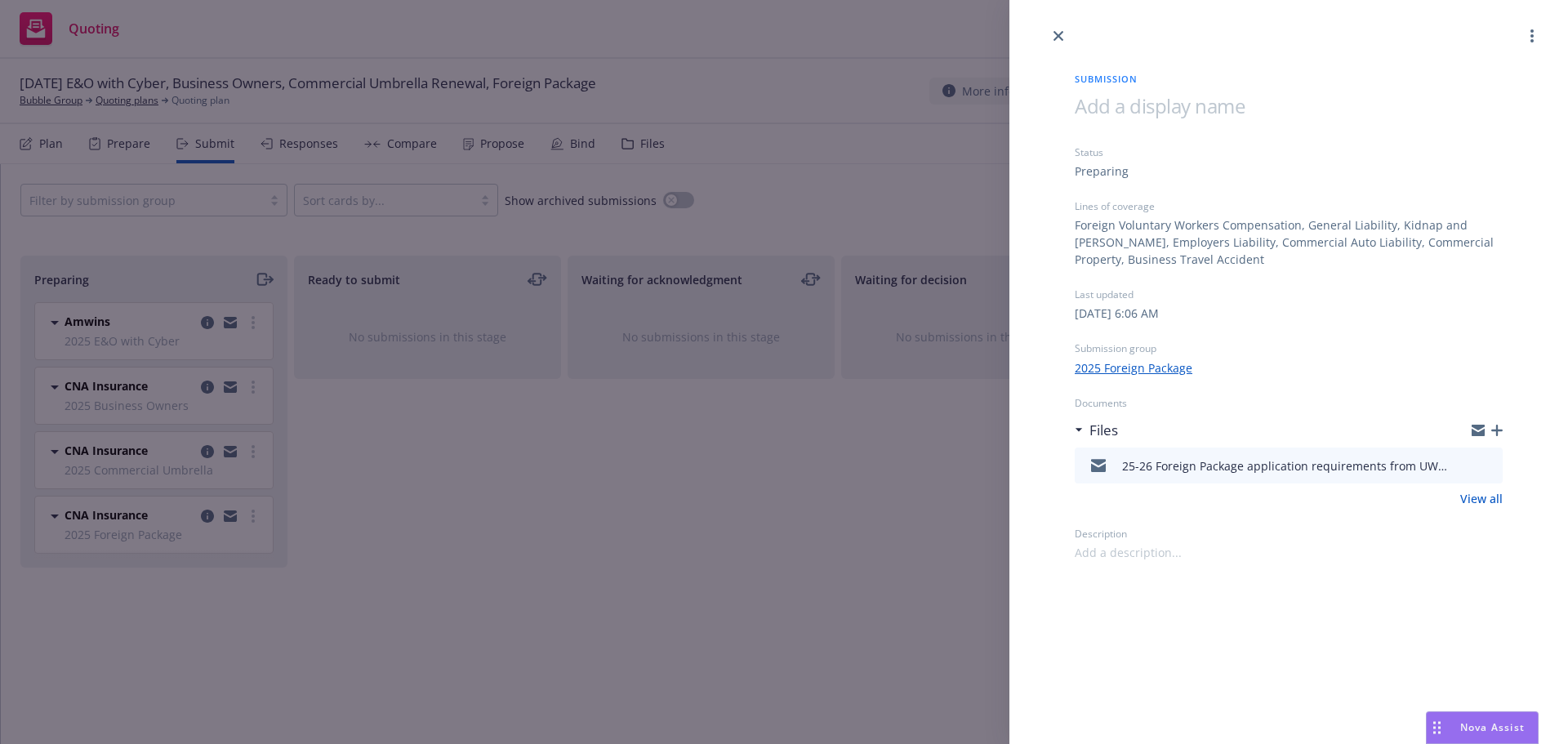
click at [210, 387] on div "Submission Status Preparing Lines of coverage Foreign Voluntary Workers Compens…" at bounding box center [784, 372] width 1568 height 744
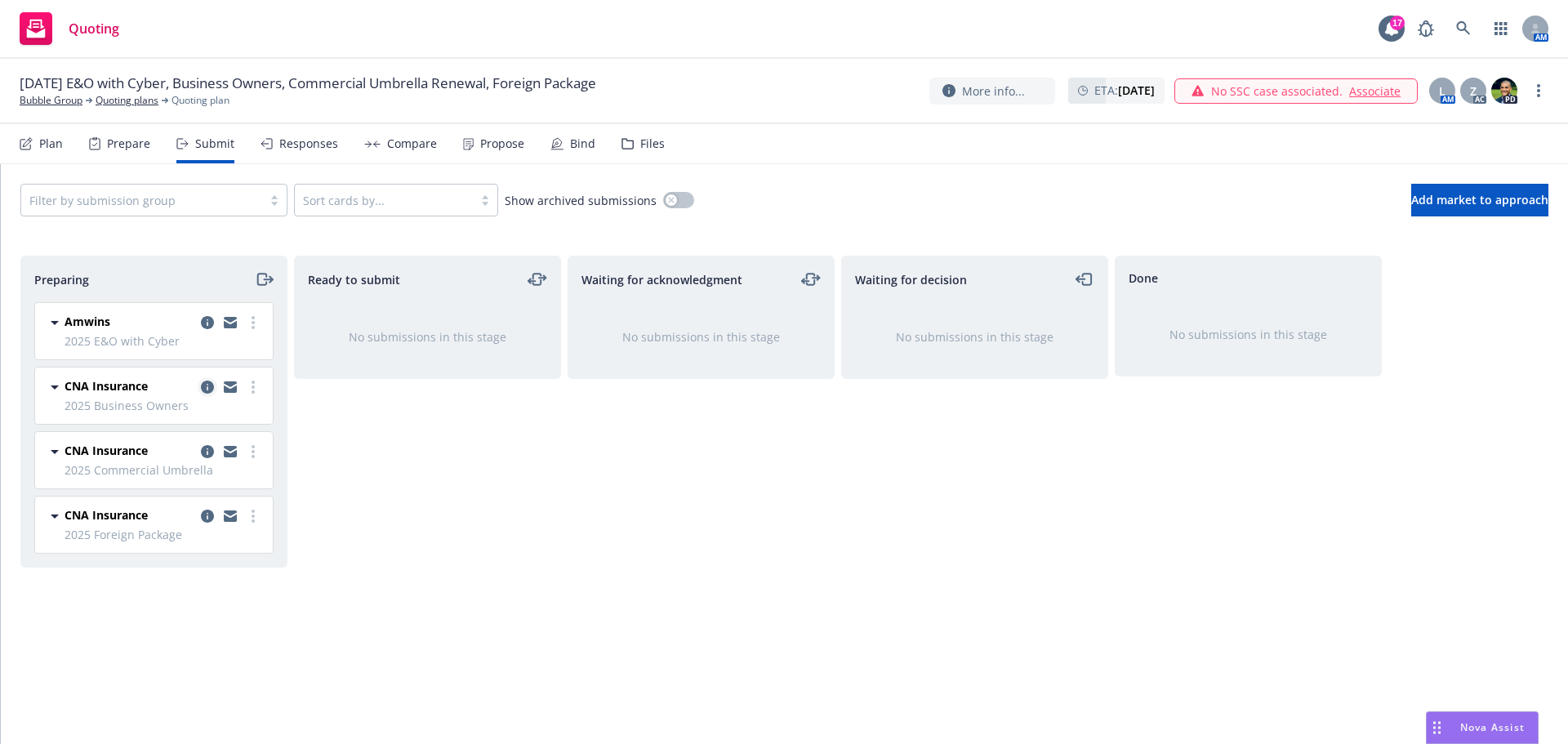
click at [208, 386] on icon "copy logging email" at bounding box center [208, 387] width 13 height 13
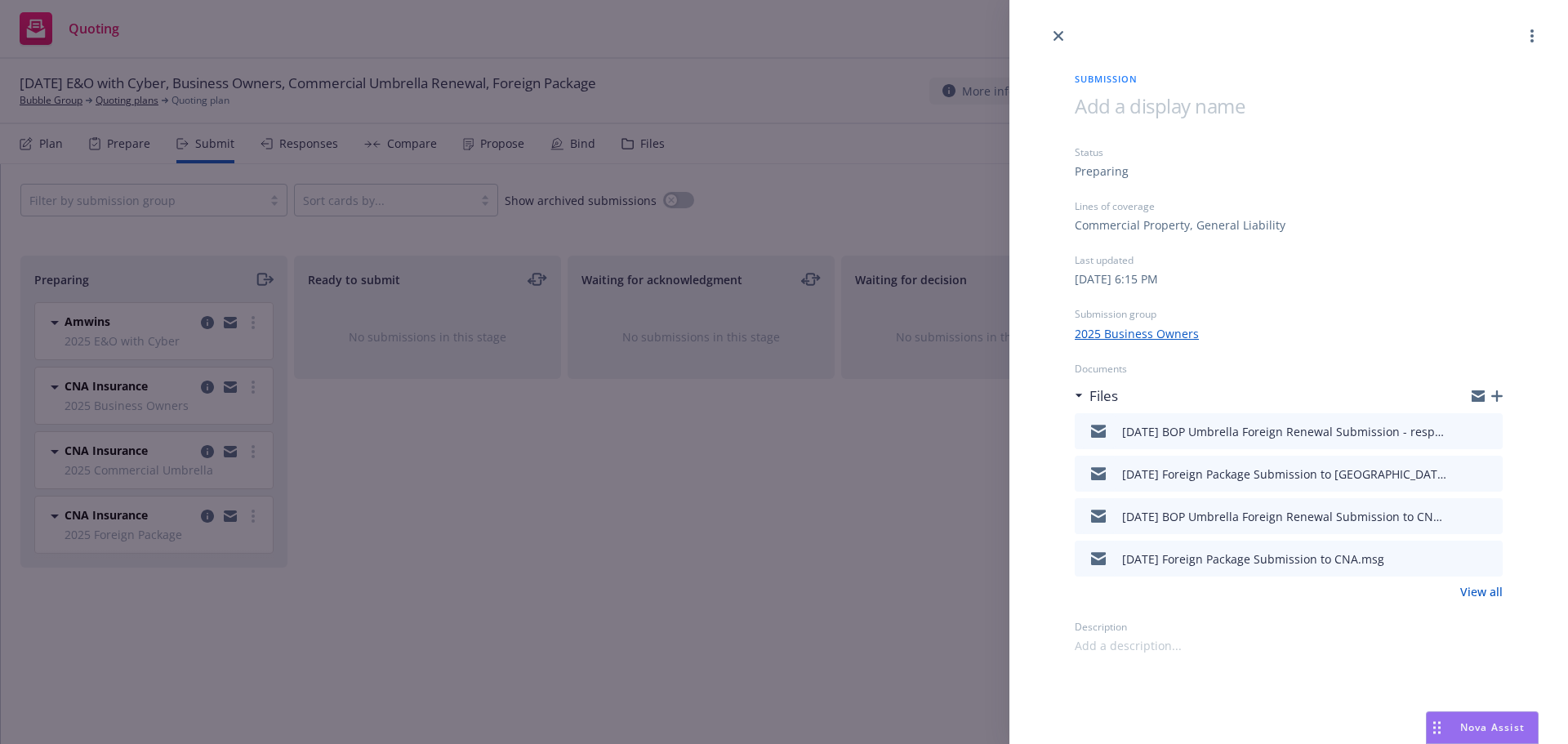
click at [1480, 595] on link "View all" at bounding box center [1481, 592] width 42 height 17
